Goal: Information Seeking & Learning: Compare options

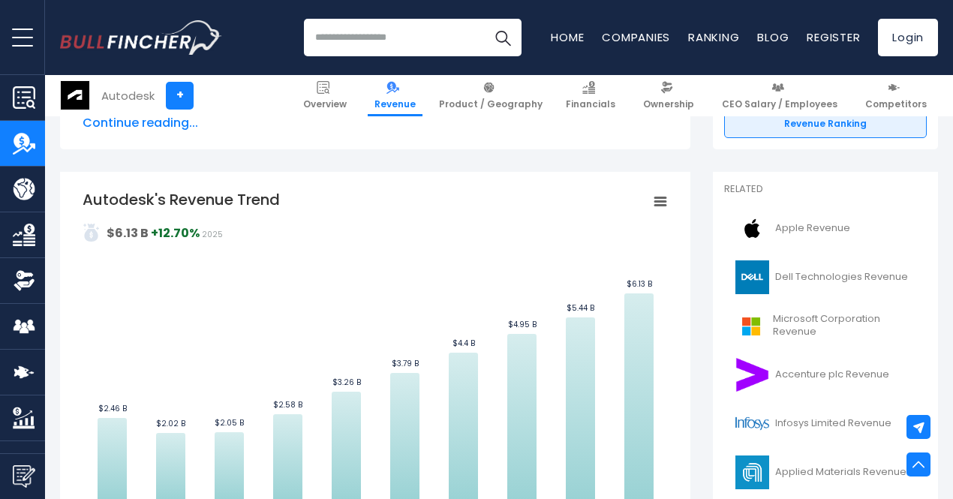
scroll to position [252, 0]
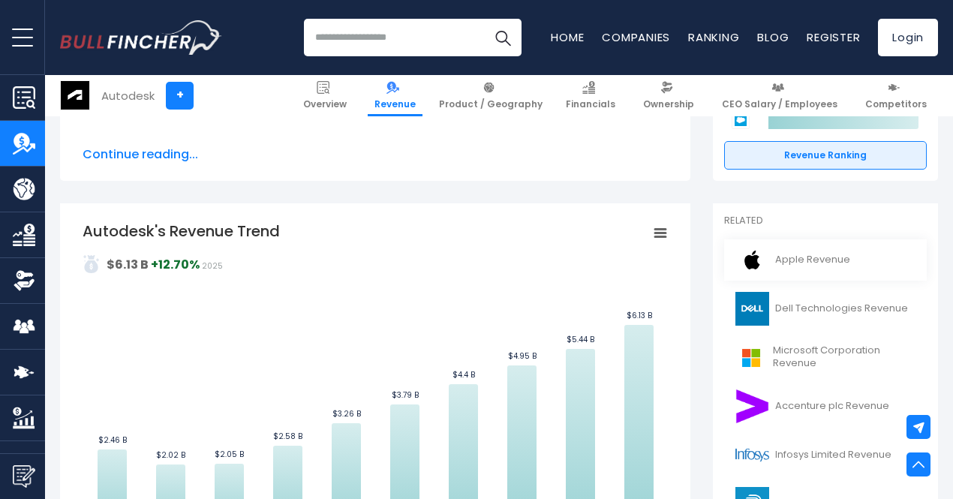
click at [804, 260] on link "Apple Revenue" at bounding box center [825, 259] width 203 height 41
click at [798, 257] on link "Apple Revenue" at bounding box center [825, 259] width 203 height 41
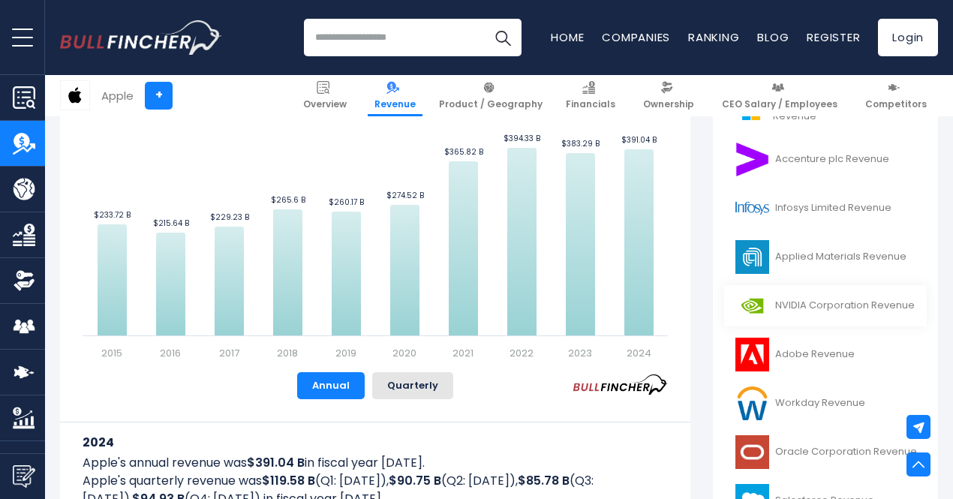
click at [819, 302] on link "NVIDIA Corporation Revenue" at bounding box center [825, 305] width 203 height 41
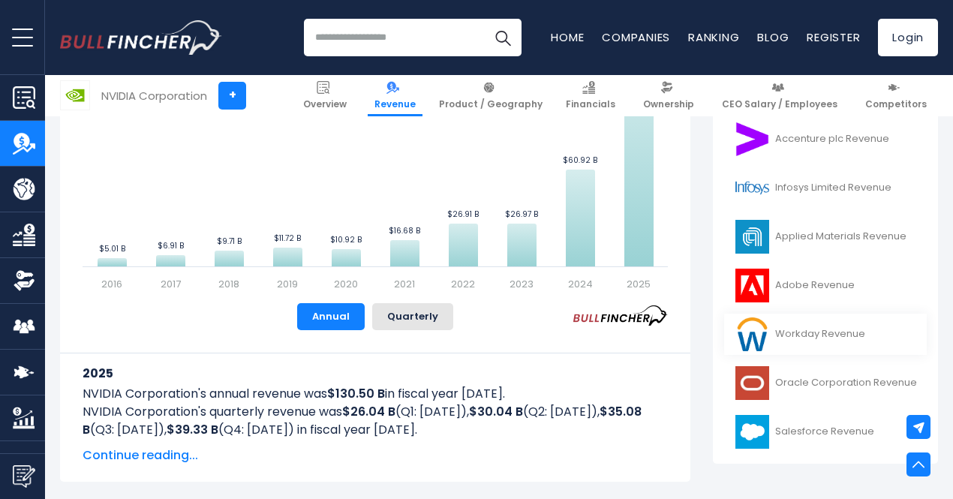
scroll to position [525, 0]
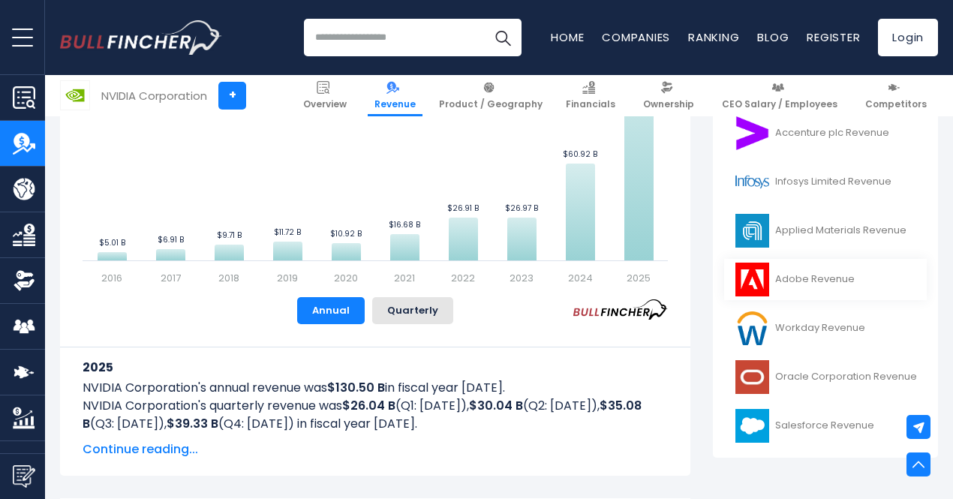
click at [819, 284] on link "Adobe Revenue" at bounding box center [825, 279] width 203 height 41
click at [817, 277] on link "Adobe Revenue" at bounding box center [825, 279] width 203 height 41
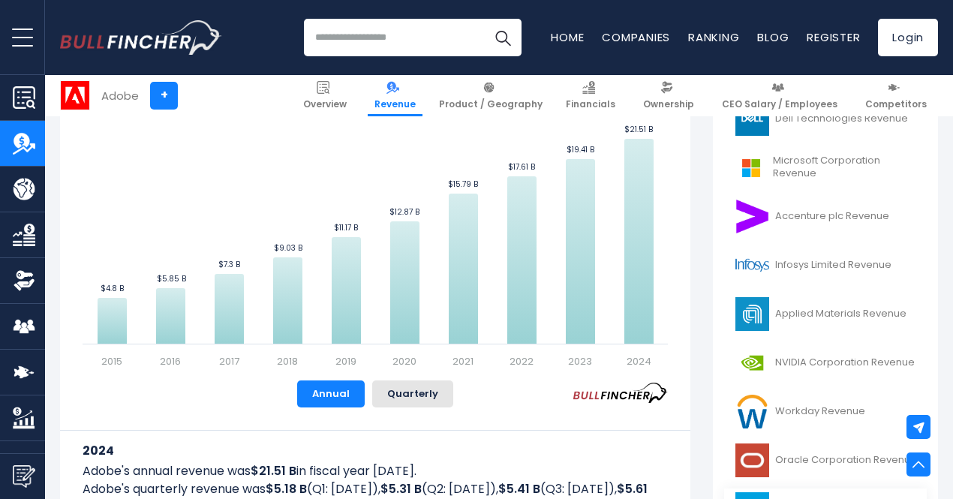
scroll to position [375, 0]
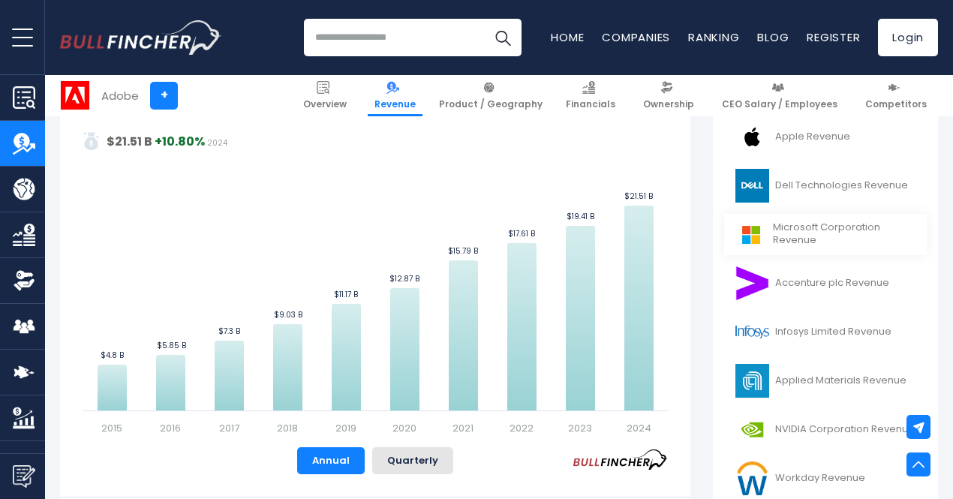
click at [782, 231] on link "Microsoft Corporation Revenue" at bounding box center [825, 234] width 203 height 41
